Goal: Task Accomplishment & Management: Use online tool/utility

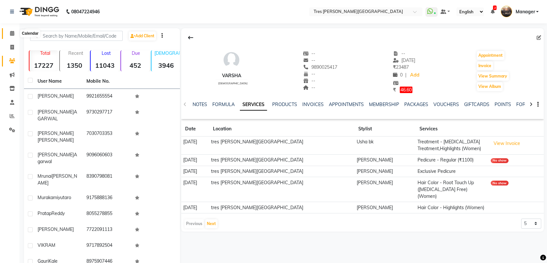
click at [12, 34] on icon at bounding box center [12, 33] width 4 height 5
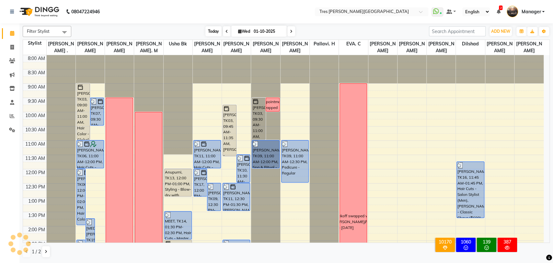
click at [213, 29] on span "Today" at bounding box center [213, 31] width 16 height 10
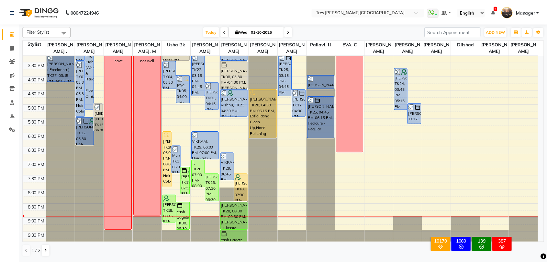
scroll to position [209, 0]
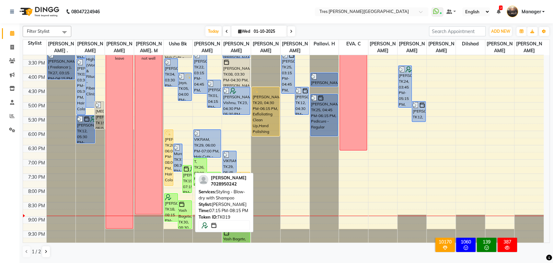
click at [187, 178] on div "[PERSON_NAME], TK19, 07:15 PM-08:15 PM, Styling - Blow-dry with Shampoo" at bounding box center [187, 178] width 8 height 27
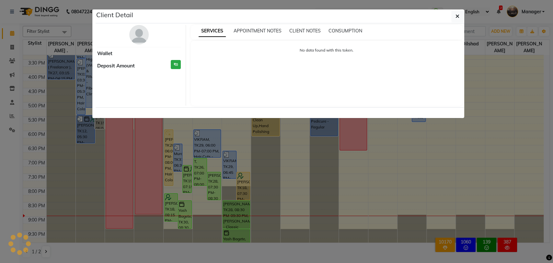
select select "6"
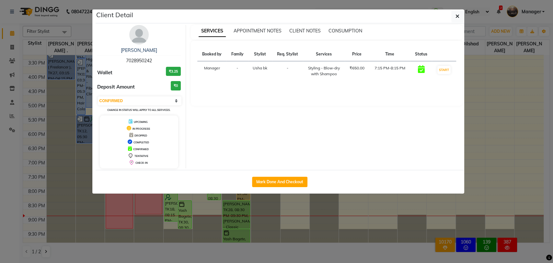
click at [229, 212] on ngb-modal-window "Client Detail Neha Puni 7028950242 Wallet ₹3.25 Deposit Amount ₹0 Select IN SER…" at bounding box center [276, 131] width 553 height 263
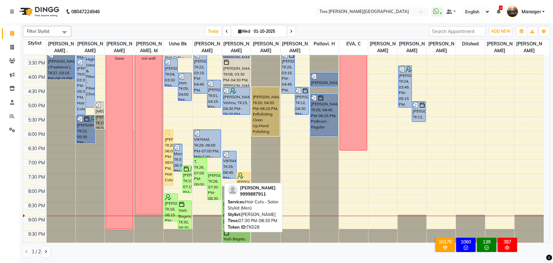
click at [215, 183] on div "[PERSON_NAME], TK28, 07:30 PM-08:30 PM, Hair Cuts - Salon Stylist (Men)" at bounding box center [213, 186] width 13 height 28
select select "6"
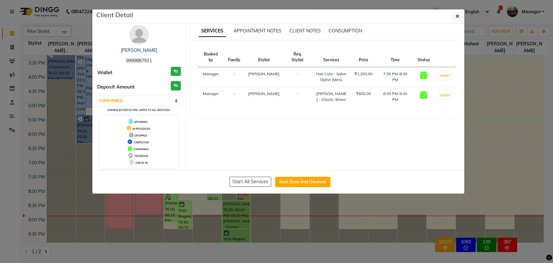
click at [269, 218] on ngb-modal-window "Client Detail [PERSON_NAME] 9999887911 Wallet ₹0 Deposit Amount ₹0 Select IN SE…" at bounding box center [276, 131] width 553 height 263
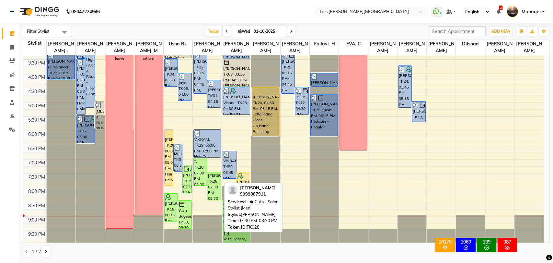
click at [214, 182] on div "[PERSON_NAME], TK28, 07:30 PM-08:30 PM, Hair Cuts - Salon Stylist (Men)" at bounding box center [213, 186] width 13 height 28
select select "6"
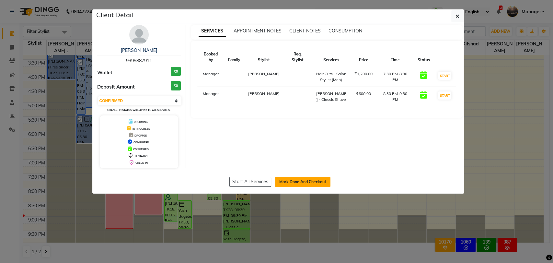
click at [301, 179] on button "Mark Done And Checkout" at bounding box center [302, 181] width 55 height 10
select select "service"
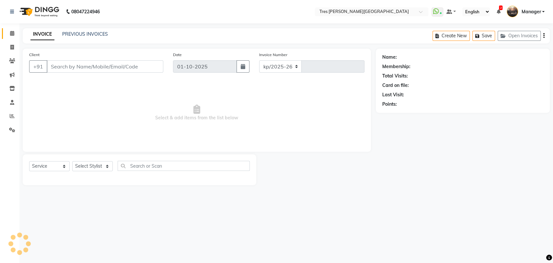
select select "4234"
type input "04629"
type input "9999887911"
select select "34584"
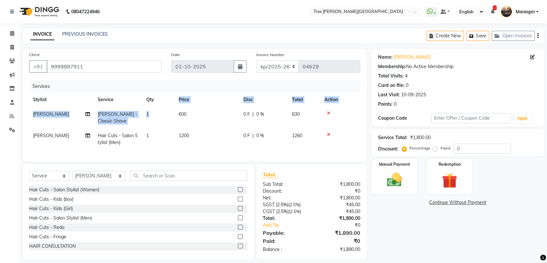
click at [158, 104] on table "Stylist Service Qty Price Disc Total Action [PERSON_NAME] [PERSON_NAME] - Class…" at bounding box center [194, 120] width 331 height 57
click at [189, 113] on td "600" at bounding box center [207, 117] width 65 height 21
select select "1621"
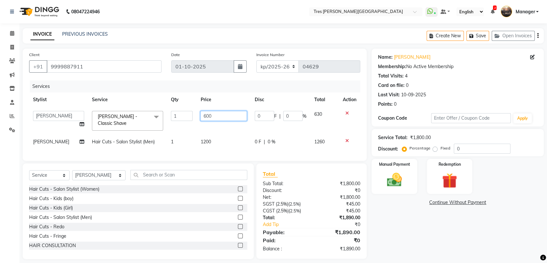
click at [202, 116] on input "600" at bounding box center [223, 116] width 47 height 10
type input "700"
click at [291, 181] on div "Total Sub Total: ₹1,800.00 Discount: ₹0 Net: ₹1,800.00 SGST (2.5%) ( 2.5% ) ₹45…" at bounding box center [311, 211] width 97 height 82
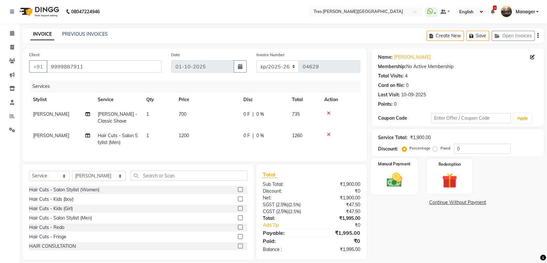
click at [405, 182] on img at bounding box center [394, 180] width 25 height 18
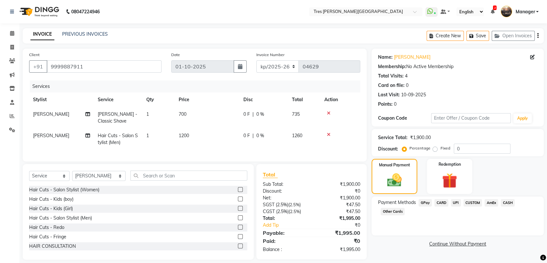
click at [456, 203] on span "UPI" at bounding box center [456, 202] width 10 height 7
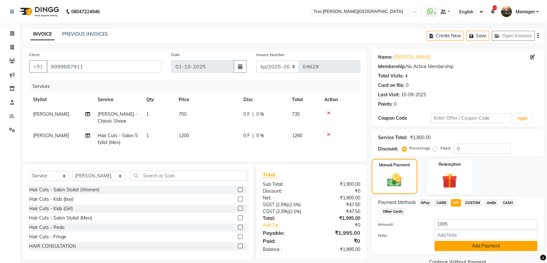
click at [456, 246] on button "Add Payment" at bounding box center [485, 246] width 103 height 10
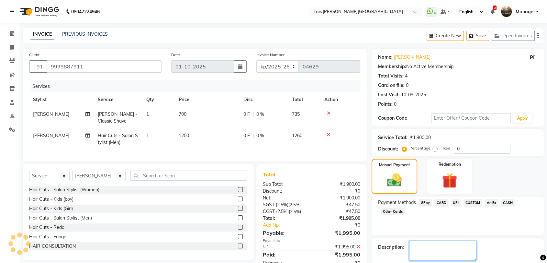
click at [461, 246] on textarea at bounding box center [442, 250] width 67 height 20
type textarea "[PERSON_NAME]"
click at [403, 234] on div "Payment Methods GPay CARD UPI CUSTOM AmEx CASH Other Cards" at bounding box center [458, 215] width 172 height 39
click at [425, 246] on div "Name: [PERSON_NAME] Membership: No Active Membership Total Visits: 4 Card on fi…" at bounding box center [460, 167] width 177 height 236
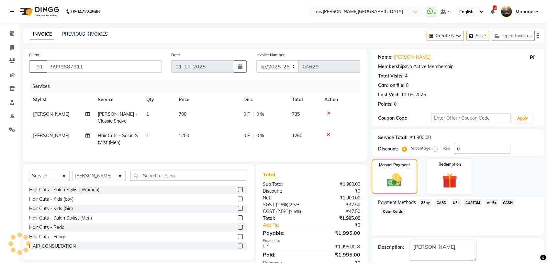
scroll to position [32, 0]
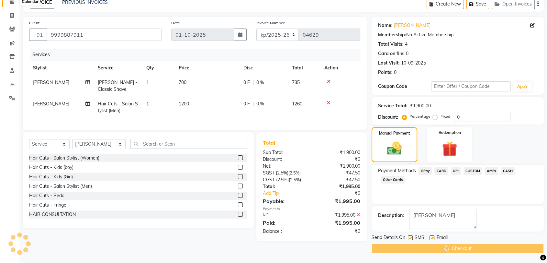
click at [13, 4] on icon at bounding box center [12, 1] width 4 height 5
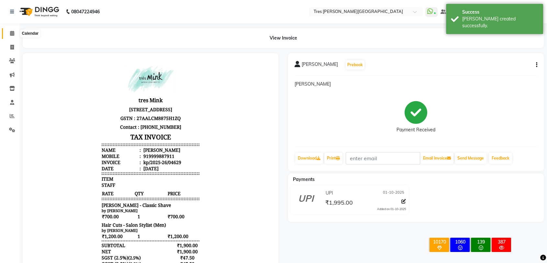
click at [11, 34] on icon at bounding box center [12, 33] width 4 height 5
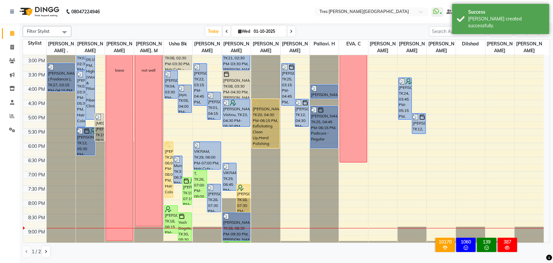
scroll to position [209, 0]
